Goal: Task Accomplishment & Management: Manage account settings

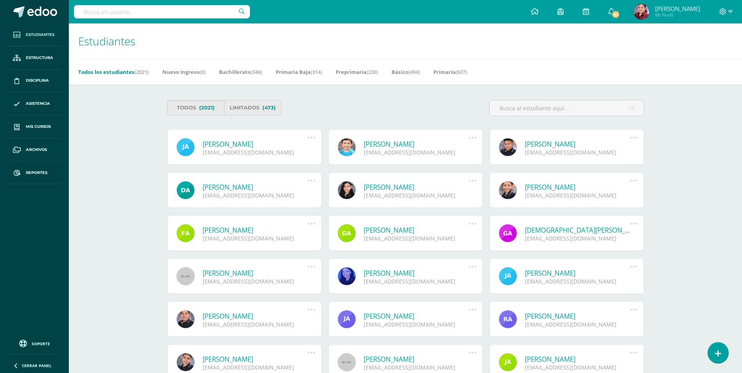
click at [163, 9] on input "text" at bounding box center [162, 11] width 176 height 13
type input "toscano"
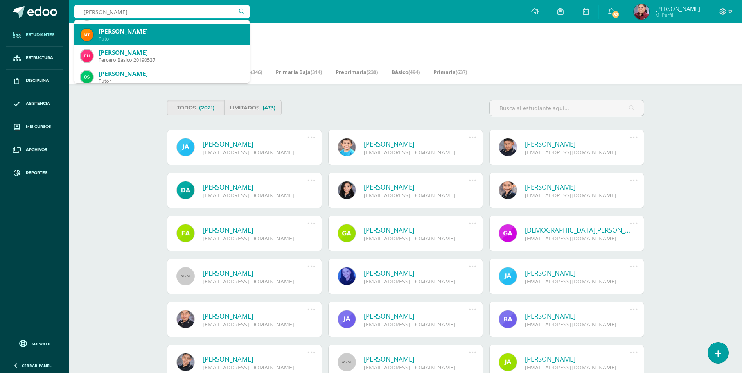
scroll to position [78, 0]
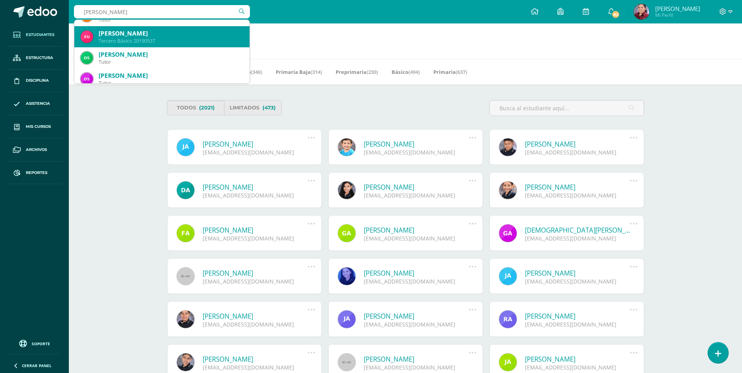
click at [183, 34] on div "Eduardo Alexander Urrutia Toscano" at bounding box center [171, 33] width 145 height 8
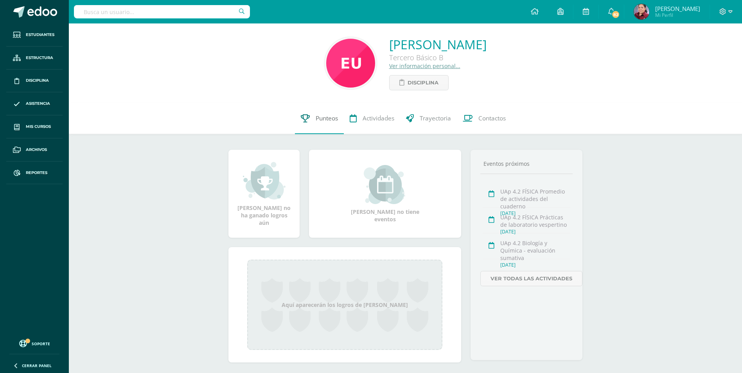
click at [321, 122] on span "Punteos" at bounding box center [327, 118] width 22 height 8
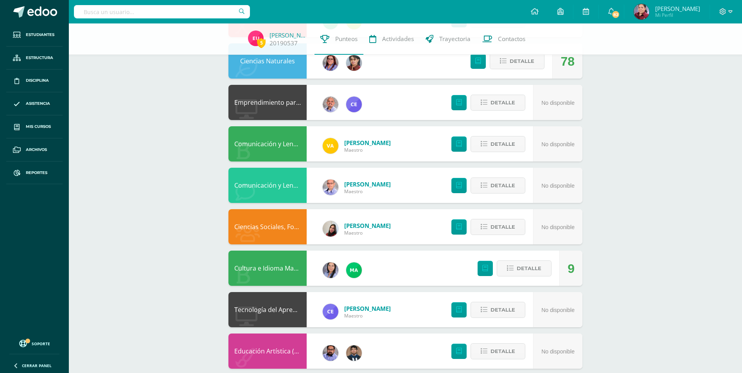
scroll to position [225, 0]
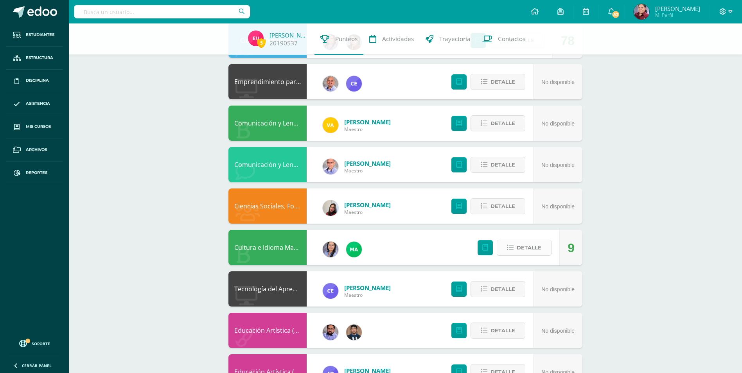
click at [513, 249] on icon at bounding box center [510, 247] width 7 height 7
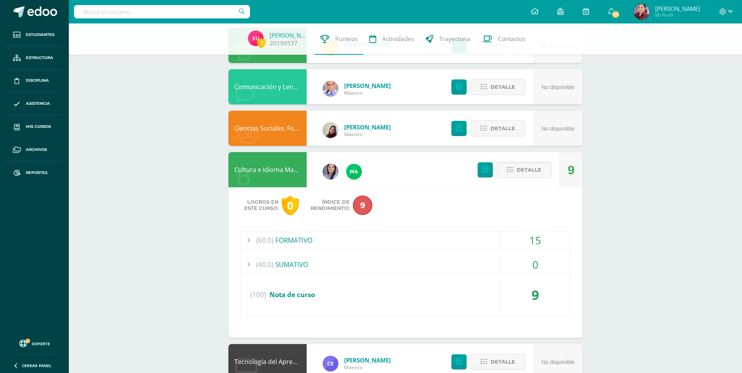
scroll to position [303, 0]
click at [249, 236] on div at bounding box center [248, 240] width 16 height 18
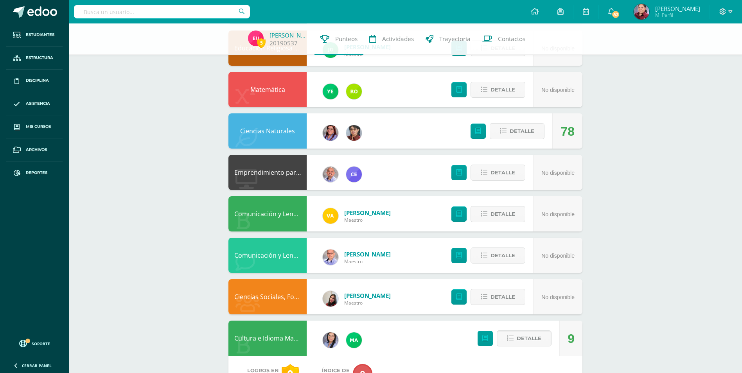
scroll to position [29, 0]
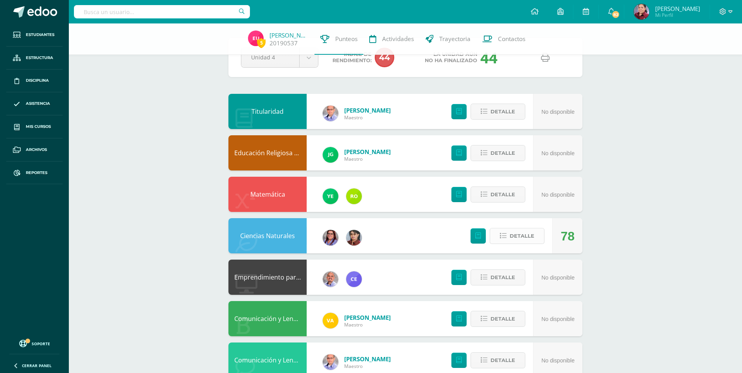
click at [501, 239] on icon at bounding box center [503, 236] width 7 height 7
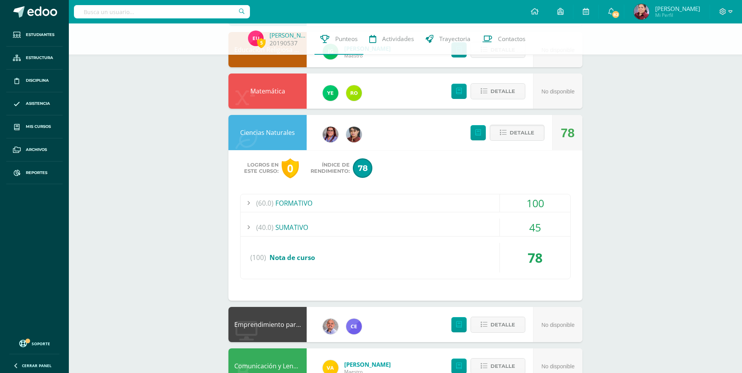
scroll to position [147, 0]
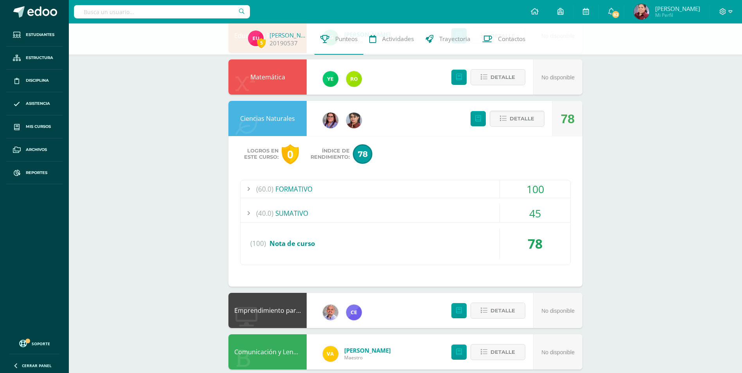
click at [249, 186] on div at bounding box center [248, 189] width 16 height 18
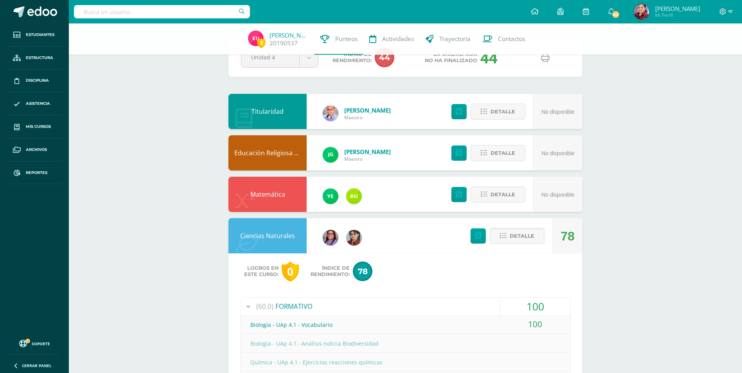
scroll to position [0, 0]
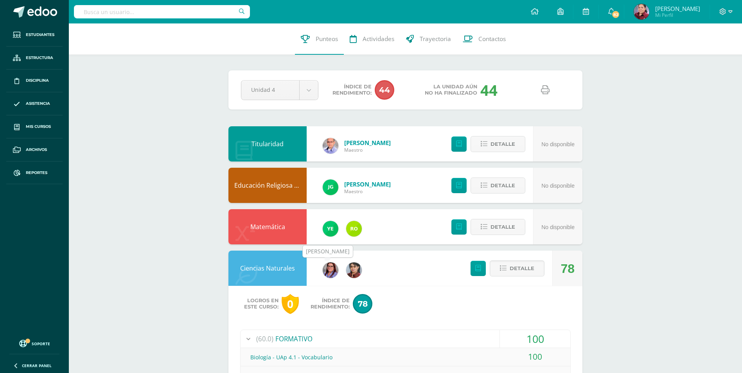
click at [327, 270] on img at bounding box center [331, 270] width 16 height 16
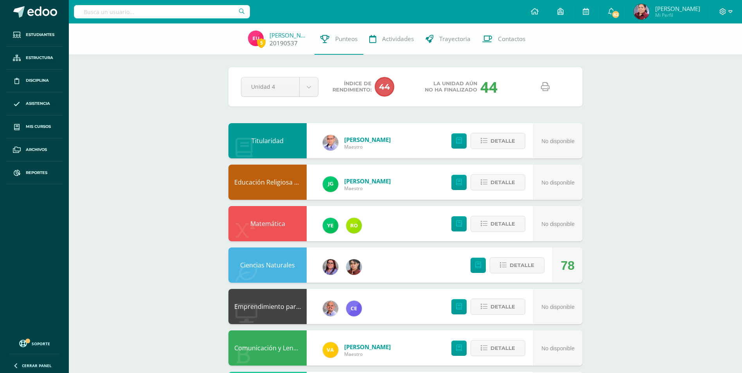
click at [280, 33] on link "[PERSON_NAME]" at bounding box center [288, 35] width 39 height 8
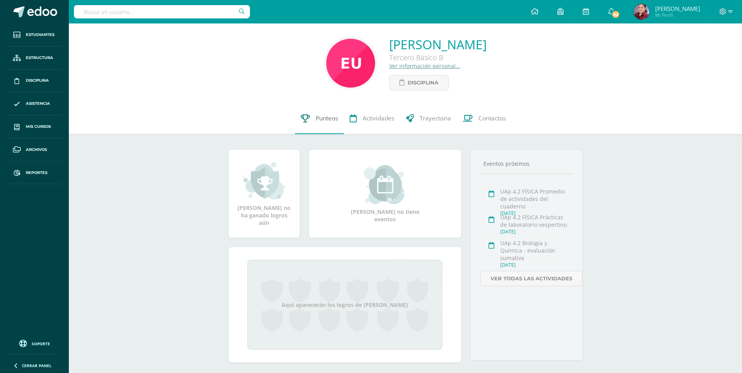
click at [336, 117] on span "Punteos" at bounding box center [327, 118] width 22 height 8
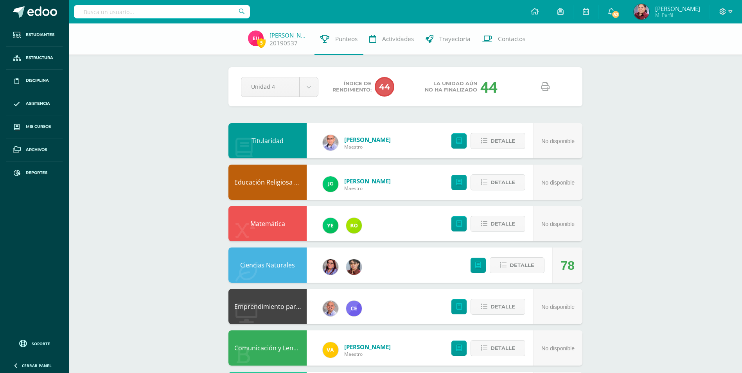
click at [541, 85] on icon at bounding box center [545, 87] width 9 height 9
click at [314, 90] on body "Estudiantes Estructura Disciplina Asistencia Mis cursos Archivos Reportes Sopor…" at bounding box center [371, 377] width 742 height 754
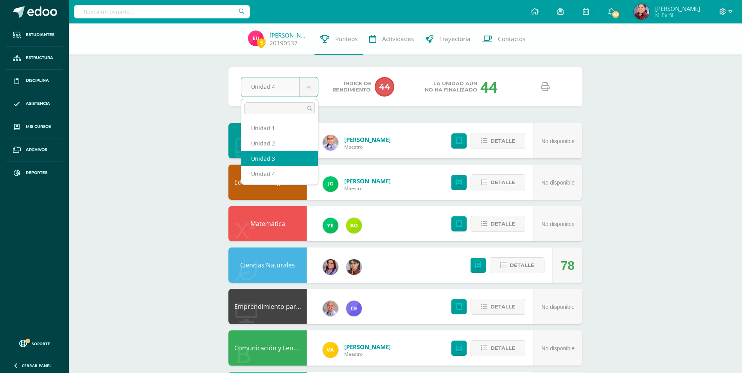
select select "Unidad 3"
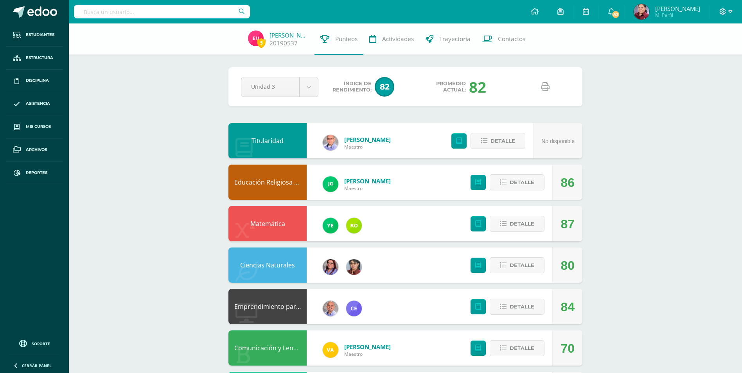
click at [539, 86] on link at bounding box center [545, 87] width 20 height 20
click at [282, 184] on link "Educación Religiosa Escolar" at bounding box center [274, 182] width 81 height 9
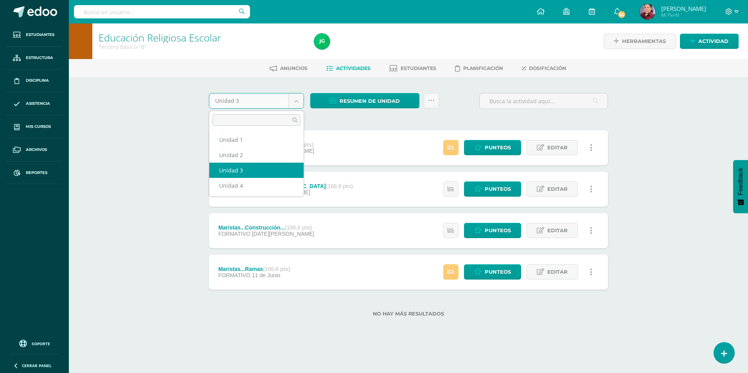
click at [292, 101] on body "Estudiantes Estructura Disciplina Asistencia Mis cursos Archivos Reportes Sopor…" at bounding box center [374, 171] width 748 height 342
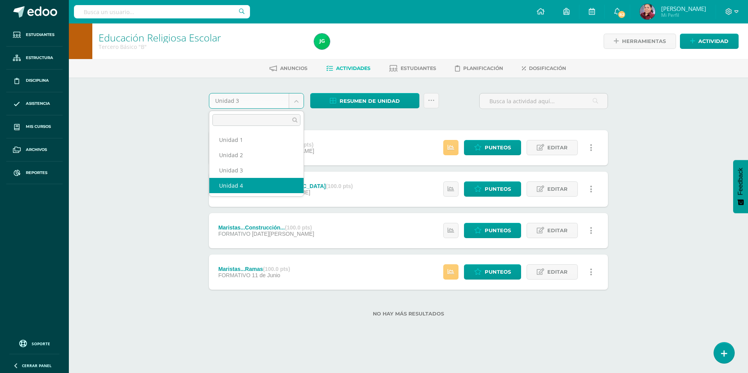
select select "Unidad 4"
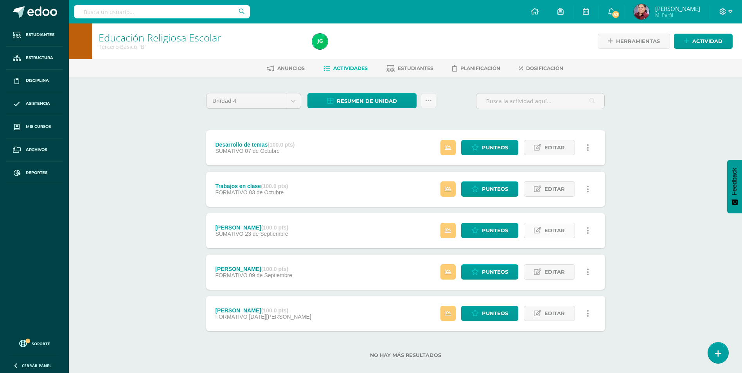
click at [567, 229] on link "Editar" at bounding box center [549, 230] width 51 height 15
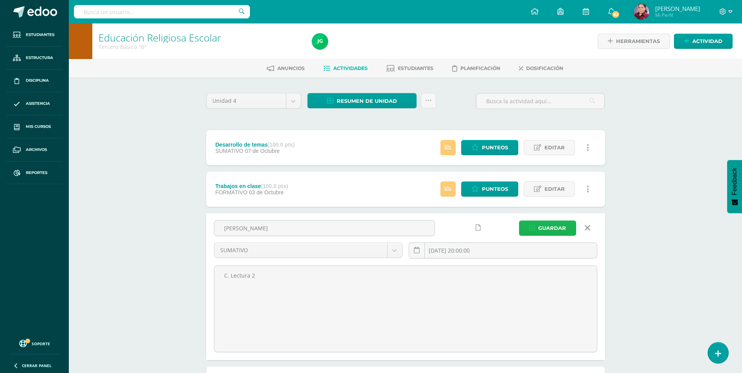
click at [567, 229] on button "Guardar" at bounding box center [547, 228] width 57 height 15
click at [588, 225] on icon at bounding box center [587, 228] width 5 height 9
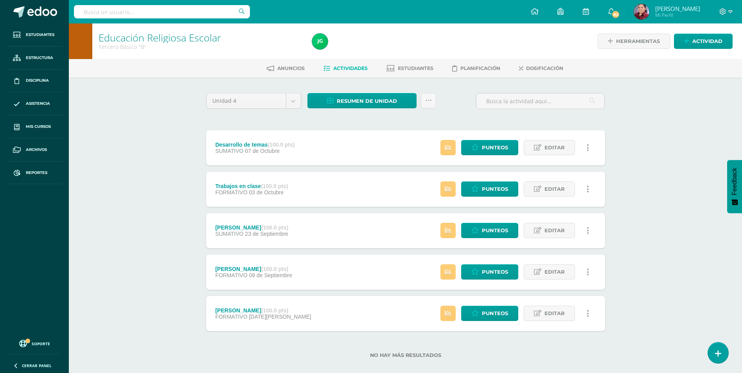
click at [245, 231] on span "23 de Septiembre" at bounding box center [266, 234] width 43 height 6
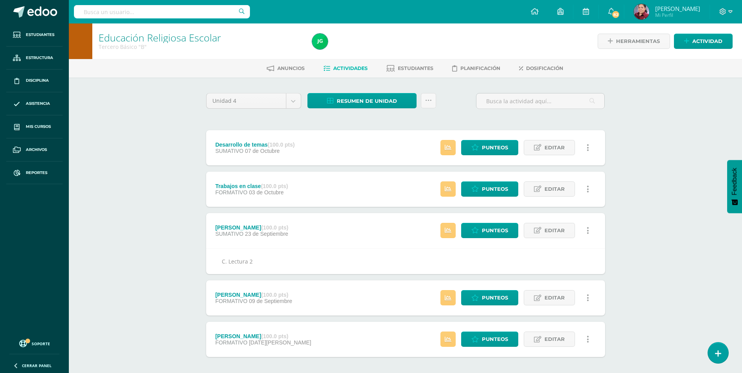
click at [246, 231] on span "23 de Septiembre" at bounding box center [266, 234] width 43 height 6
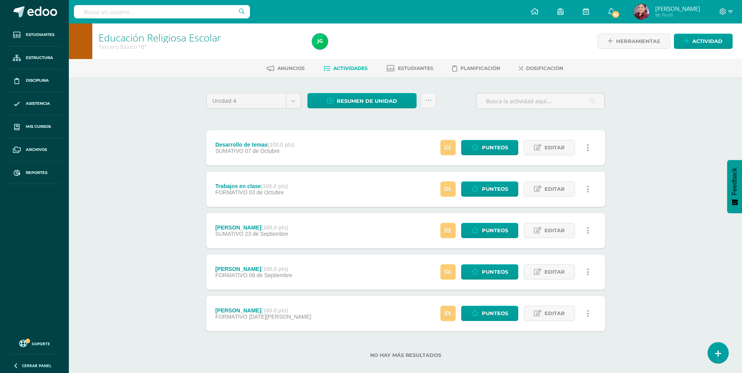
click at [253, 187] on div "Trabajos en clase (100.0 pts)" at bounding box center [251, 186] width 73 height 6
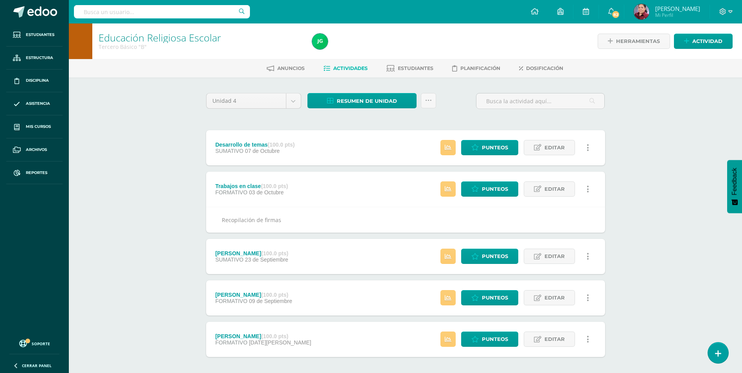
click at [253, 187] on div "Trabajos en clase (100.0 pts)" at bounding box center [251, 186] width 73 height 6
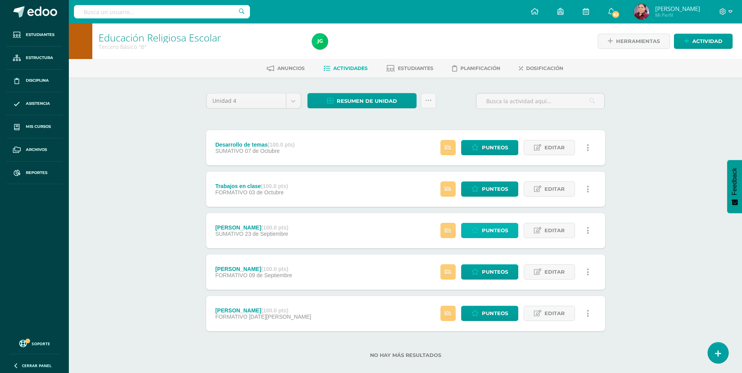
click at [504, 231] on span "Punteos" at bounding box center [495, 230] width 26 height 14
click at [431, 100] on icon at bounding box center [428, 100] width 7 height 7
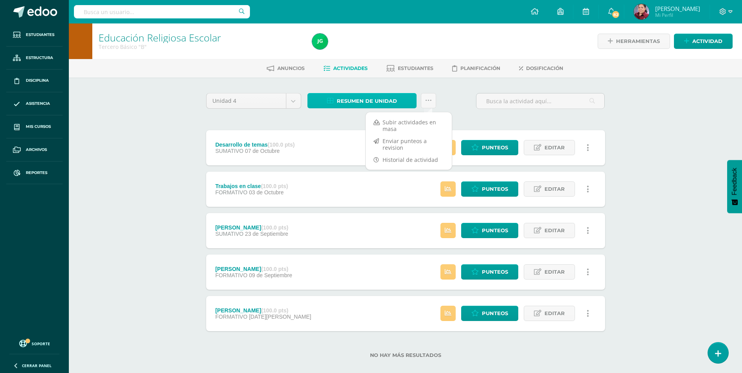
click at [358, 99] on span "Resumen de unidad" at bounding box center [367, 101] width 60 height 14
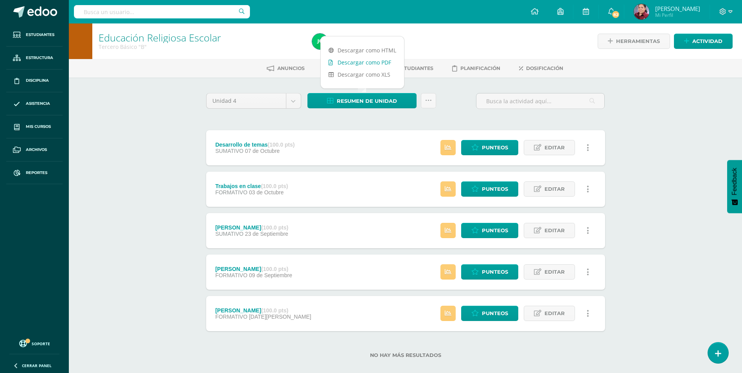
click at [373, 65] on link "Descargar como PDF" at bounding box center [362, 62] width 83 height 12
click at [291, 99] on body "Estudiantes Estructura Disciplina Asistencia Mis cursos Archivos Reportes Sopor…" at bounding box center [371, 191] width 742 height 383
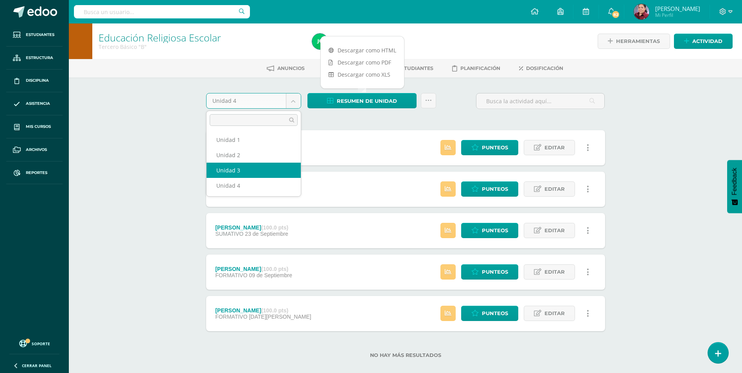
select select "Unidad 3"
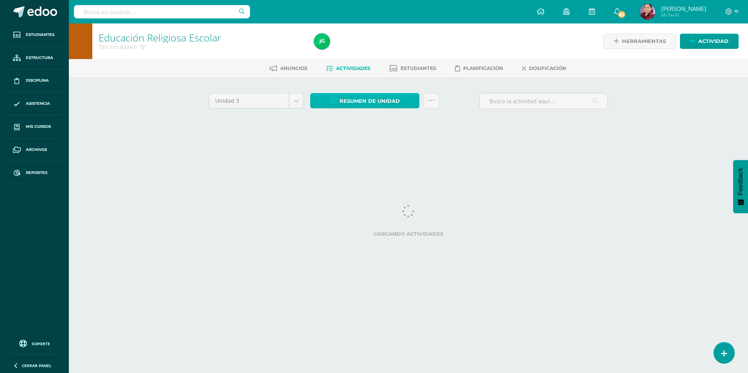
click at [343, 102] on span "Resumen de unidad" at bounding box center [369, 101] width 60 height 14
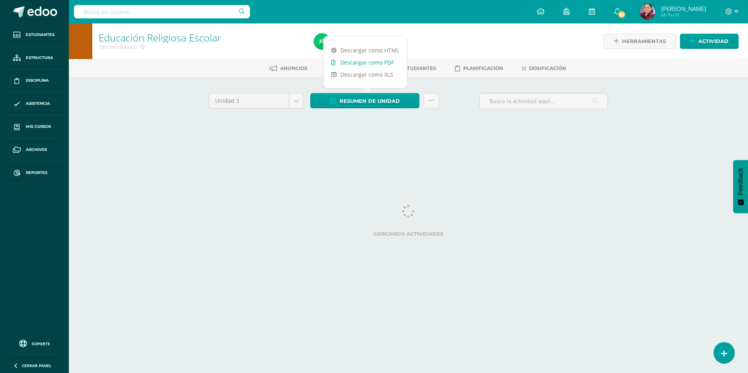
click at [372, 59] on link "Descargar como PDF" at bounding box center [364, 62] width 83 height 12
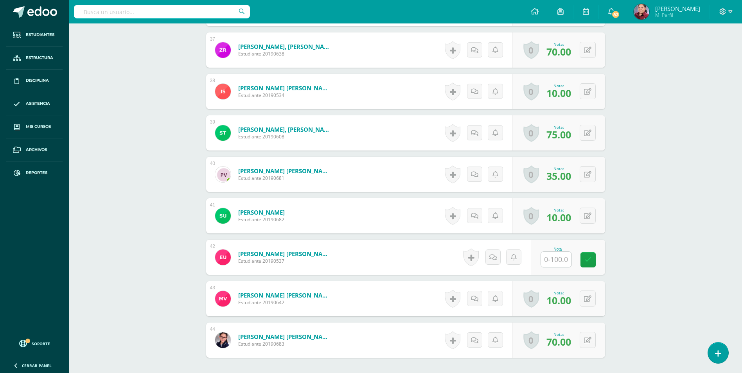
scroll to position [1813, 0]
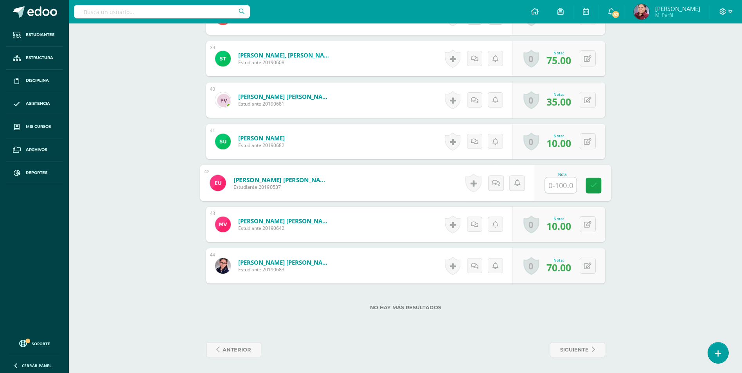
click at [554, 181] on input "text" at bounding box center [560, 186] width 31 height 16
type input "86"
click at [597, 182] on link at bounding box center [593, 186] width 16 height 16
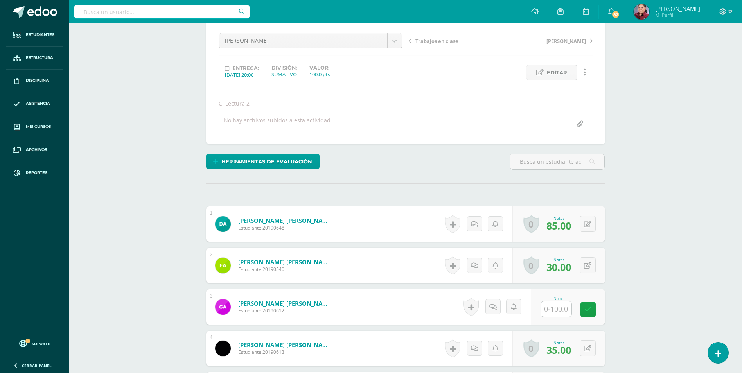
scroll to position [0, 0]
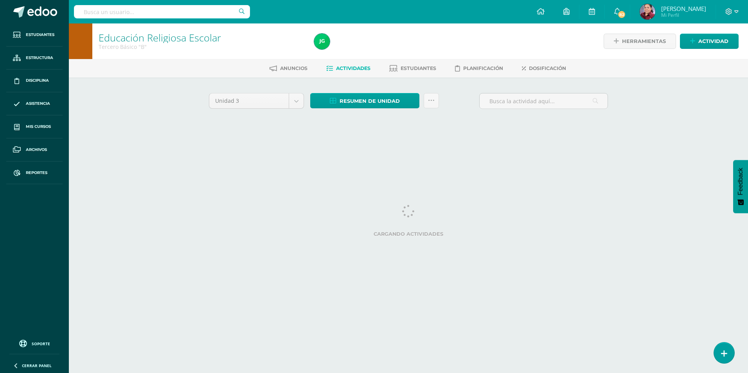
select select "Unidad 4"
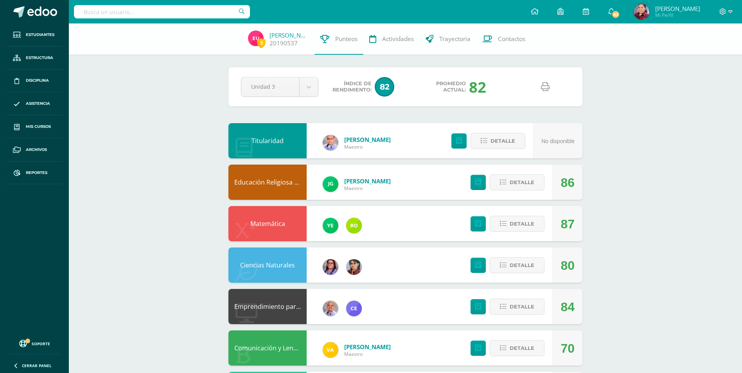
click at [547, 90] on icon at bounding box center [545, 87] width 9 height 9
click at [308, 88] on body "Estudiantes Estructura Disciplina Asistencia Mis cursos Archivos Reportes Sopor…" at bounding box center [371, 377] width 742 height 754
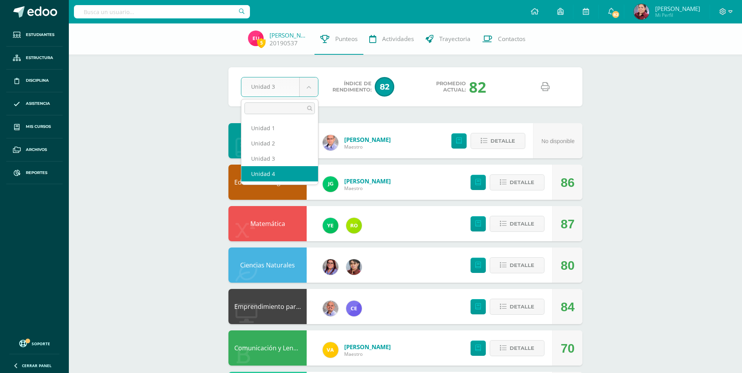
select select "Unidad 4"
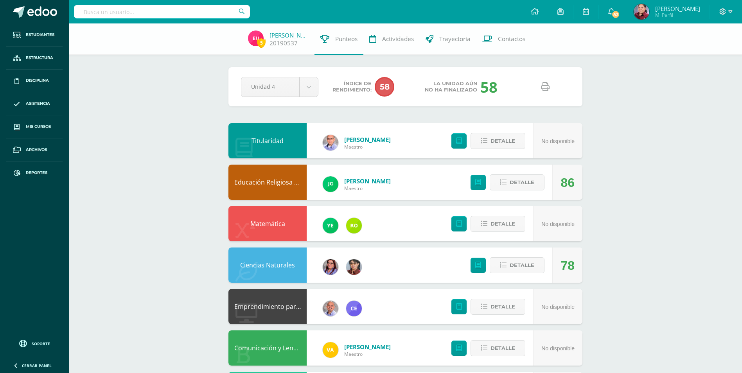
click at [549, 88] on link at bounding box center [545, 87] width 20 height 20
click at [269, 222] on link "Matemática" at bounding box center [267, 223] width 35 height 9
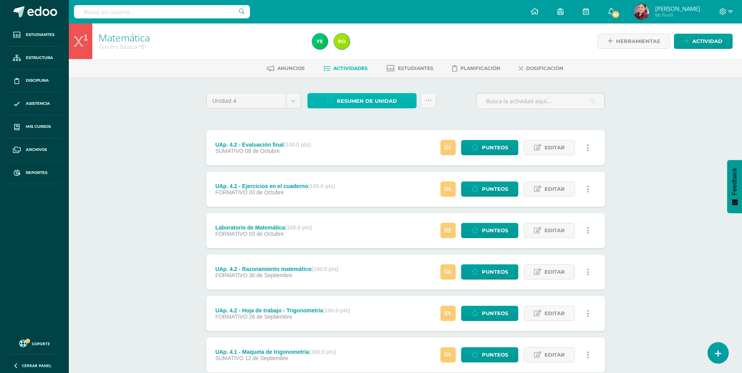
drag, startPoint x: 358, startPoint y: 101, endPoint x: 330, endPoint y: 93, distance: 29.0
click at [330, 93] on link "Resumen de unidad" at bounding box center [361, 100] width 109 height 15
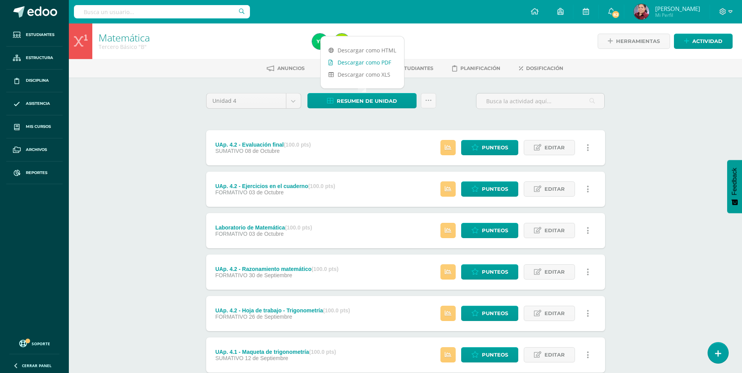
click at [356, 65] on link "Descargar como PDF" at bounding box center [362, 62] width 83 height 12
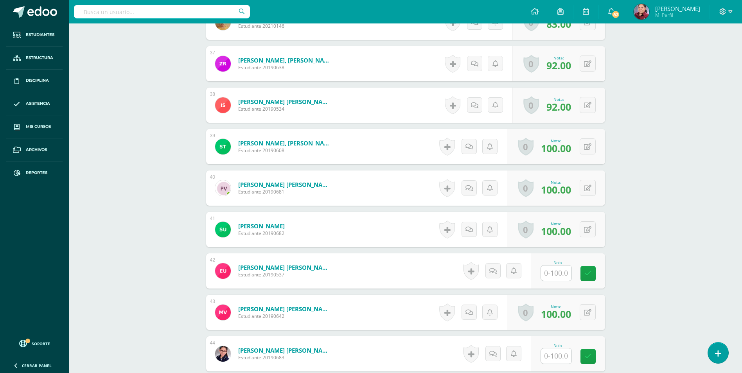
scroll to position [1732, 0]
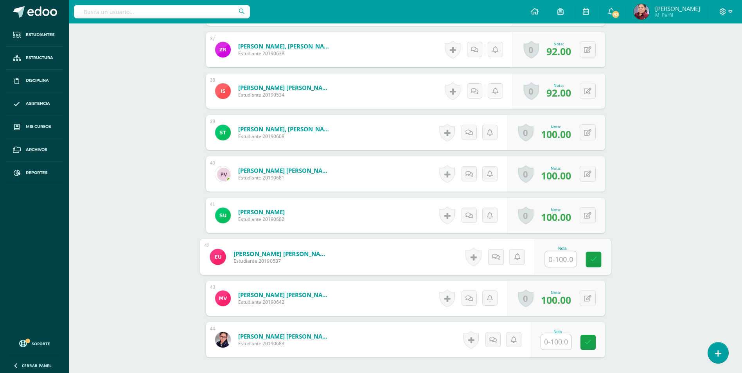
click at [552, 265] on input "text" at bounding box center [560, 259] width 31 height 16
type input "87"
click at [594, 262] on icon at bounding box center [593, 259] width 7 height 7
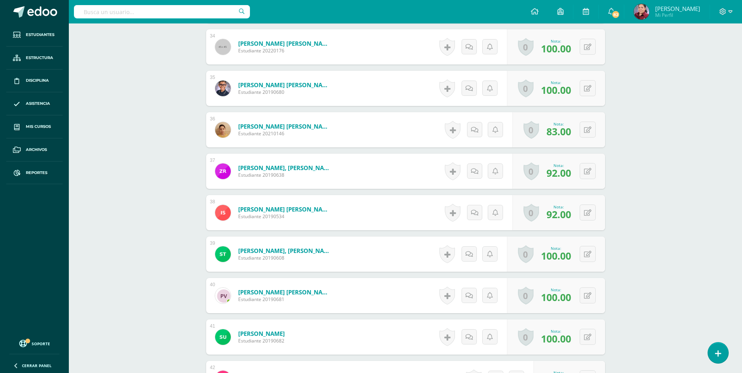
scroll to position [1806, 0]
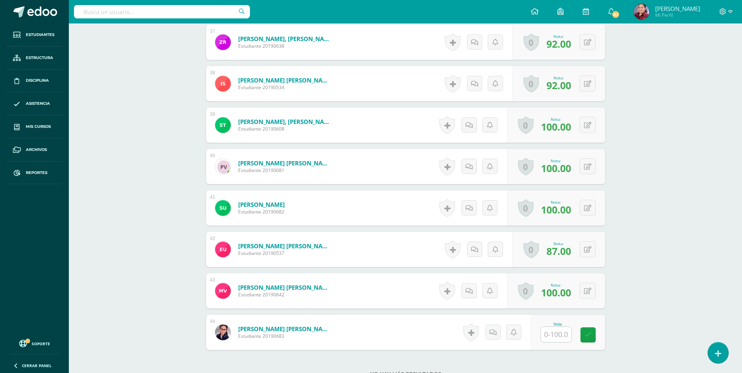
scroll to position [1755, 0]
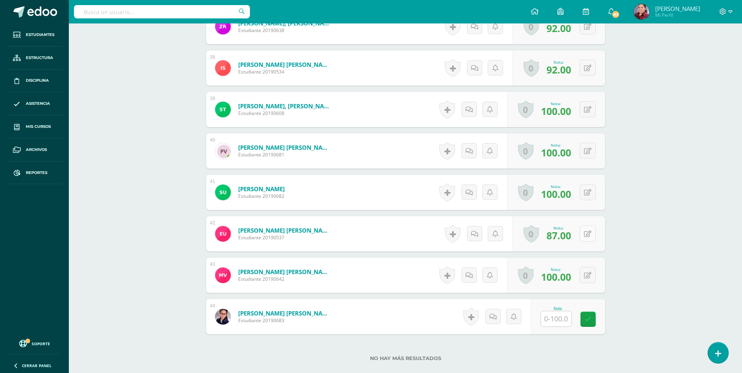
click at [589, 233] on icon at bounding box center [587, 234] width 7 height 7
type input "84"
click at [575, 239] on icon at bounding box center [572, 236] width 7 height 7
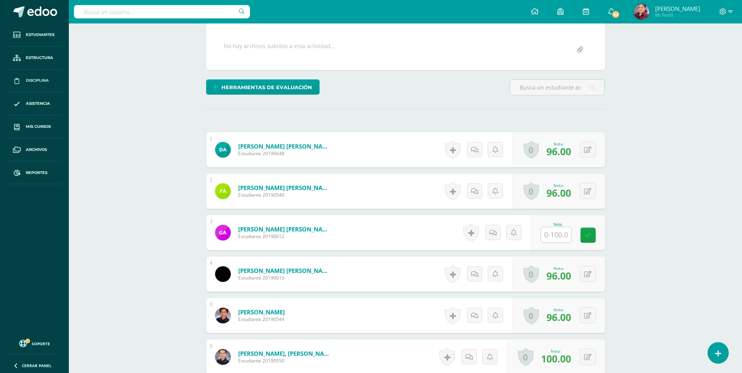
scroll to position [0, 0]
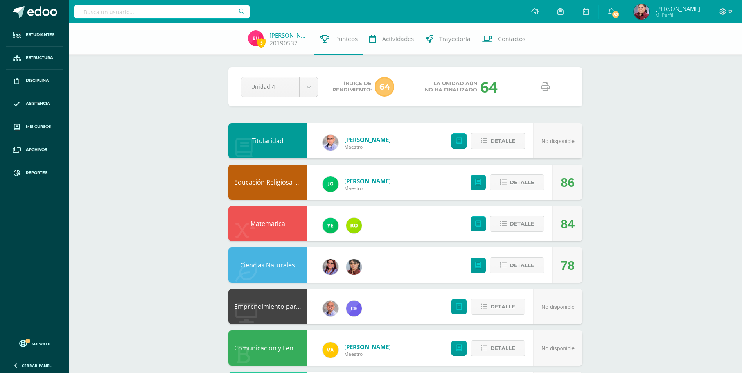
click at [285, 182] on link "Educación Religiosa Escolar" at bounding box center [274, 182] width 81 height 9
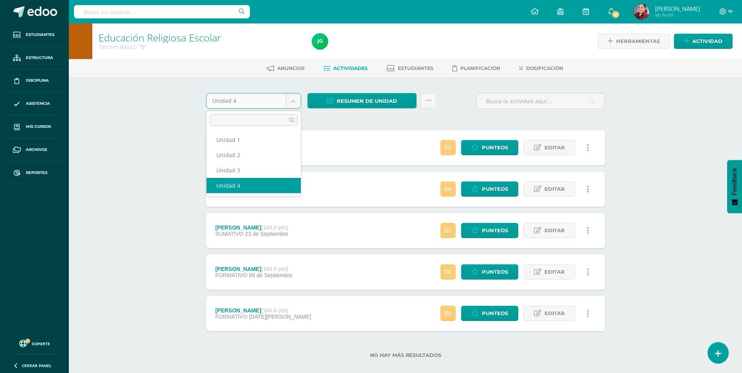
click at [294, 102] on body "Estudiantes Estructura Disciplina Asistencia Mis cursos Archivos Reportes Sopor…" at bounding box center [371, 191] width 742 height 383
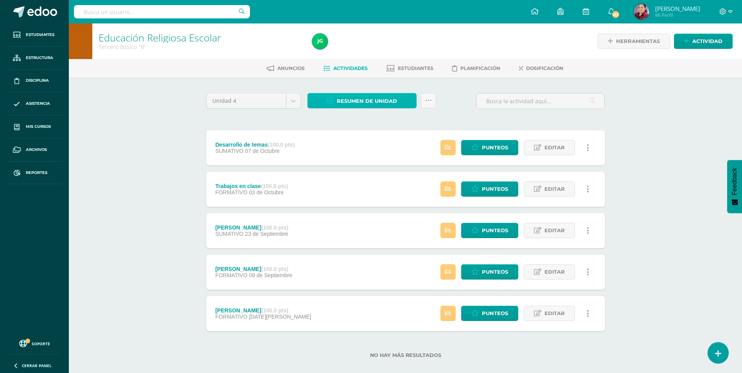
drag, startPoint x: 365, startPoint y: 101, endPoint x: 353, endPoint y: 102, distance: 11.8
click at [353, 102] on span "Resumen de unidad" at bounding box center [367, 101] width 60 height 14
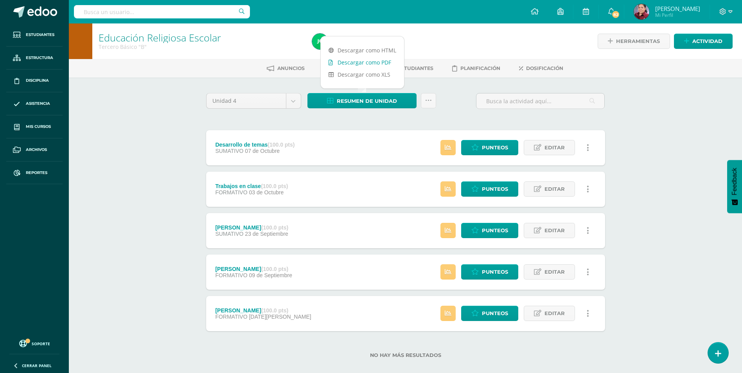
click at [376, 63] on link "Descargar como PDF" at bounding box center [362, 62] width 83 height 12
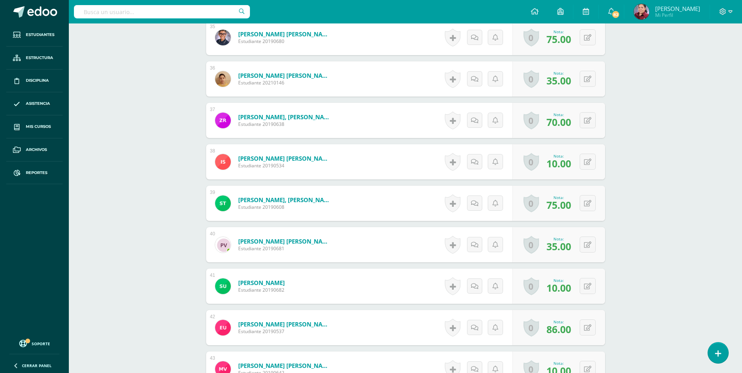
scroll to position [1762, 0]
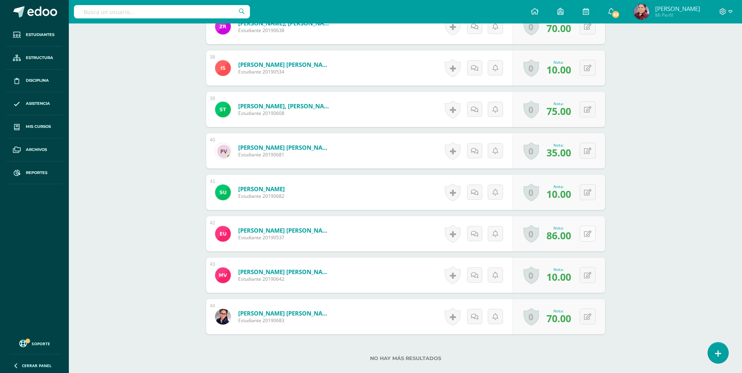
click at [586, 235] on button at bounding box center [588, 234] width 16 height 16
click at [539, 237] on input "86.00" at bounding box center [539, 236] width 31 height 16
drag, startPoint x: 551, startPoint y: 236, endPoint x: 491, endPoint y: 237, distance: 59.8
click at [491, 237] on form "Urrutia Toscano, Eduardo Alexander Estudiante 20190537 Nota 86.00 0 Logros Logr…" at bounding box center [405, 234] width 411 height 36
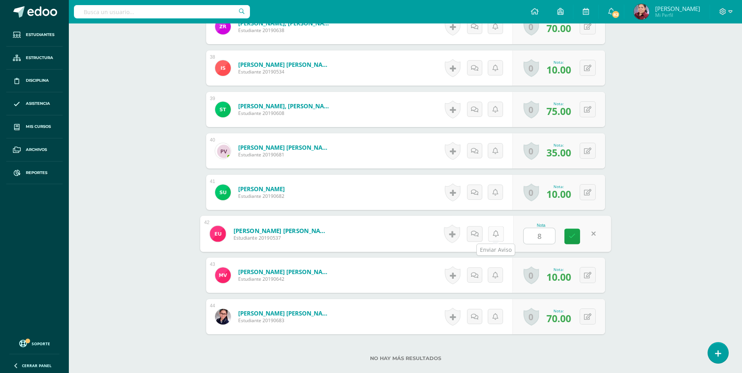
type input "82"
click at [571, 235] on icon at bounding box center [572, 236] width 7 height 7
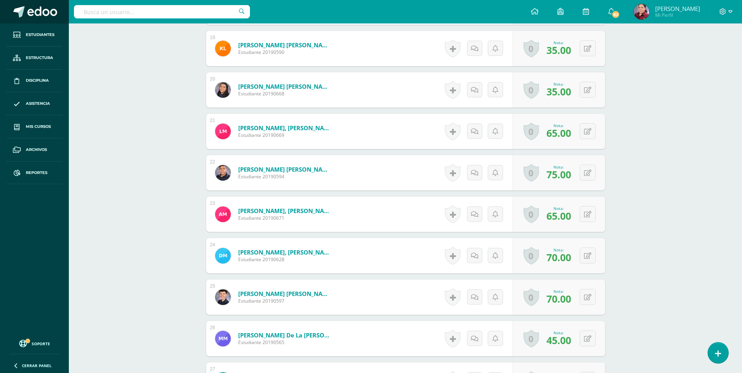
scroll to position [980, 0]
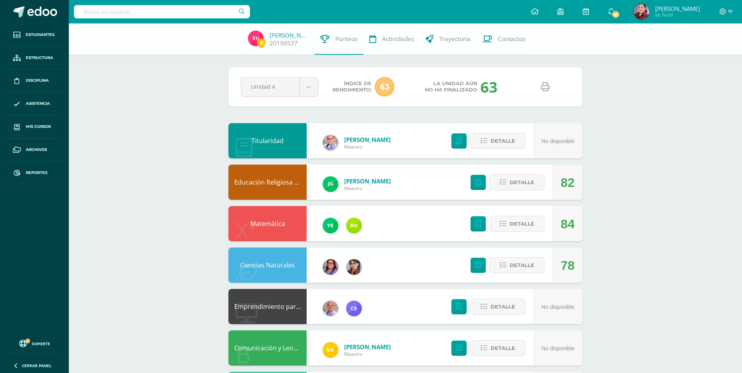
click at [537, 83] on link at bounding box center [545, 87] width 20 height 20
